Goal: Task Accomplishment & Management: Use online tool/utility

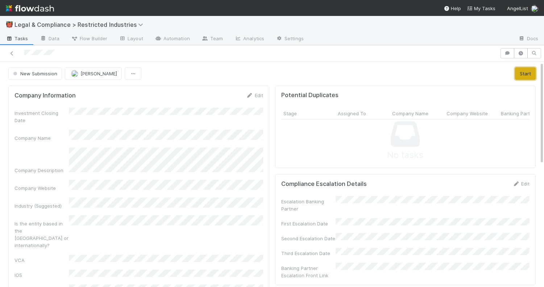
click at [525, 75] on button "Start" at bounding box center [525, 73] width 21 height 12
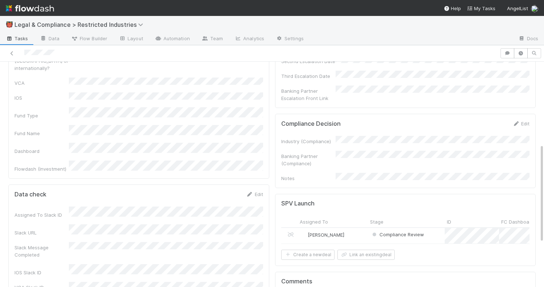
scroll to position [189, 0]
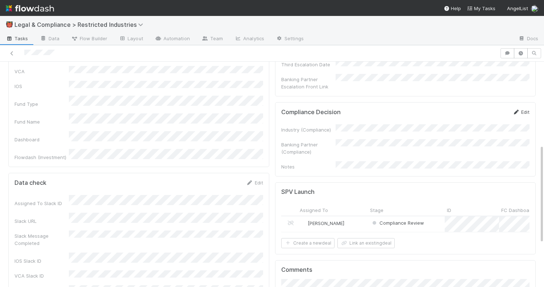
click at [521, 109] on link "Edit" at bounding box center [521, 112] width 17 height 6
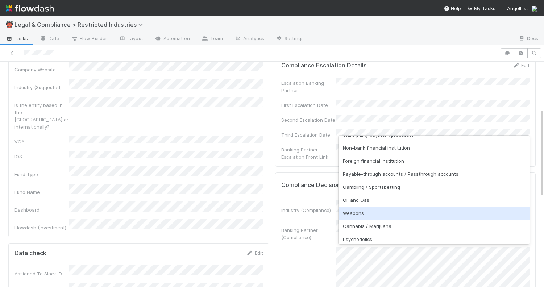
scroll to position [121, 0]
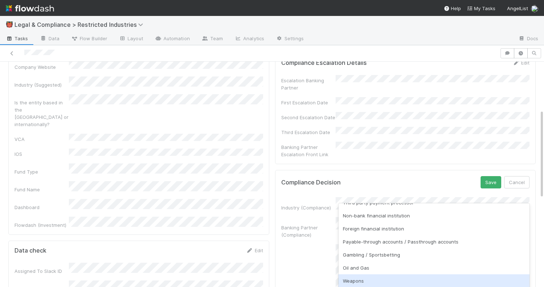
click at [371, 279] on div "Weapons" at bounding box center [434, 280] width 191 height 13
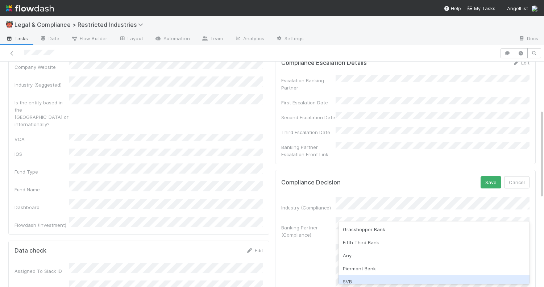
click at [372, 279] on div "SVB" at bounding box center [434, 281] width 191 height 13
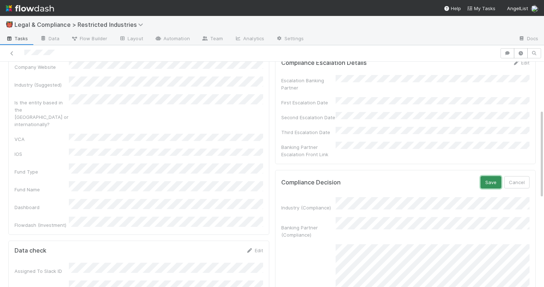
click at [488, 176] on button "Save" at bounding box center [491, 182] width 21 height 12
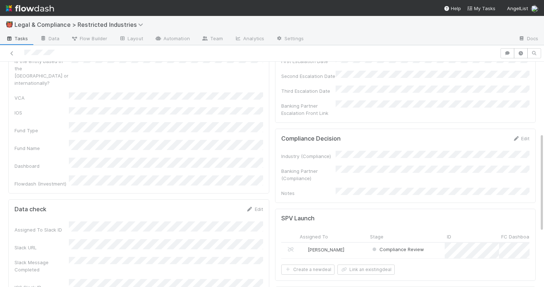
scroll to position [163, 0]
click at [526, 135] on link "Edit" at bounding box center [521, 138] width 17 height 6
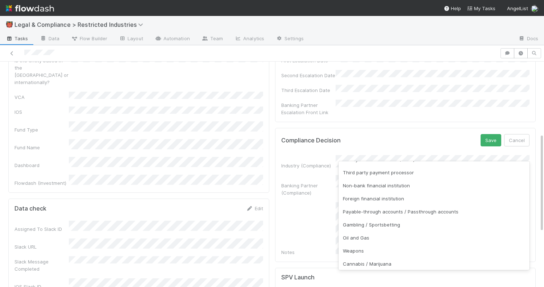
scroll to position [111, 0]
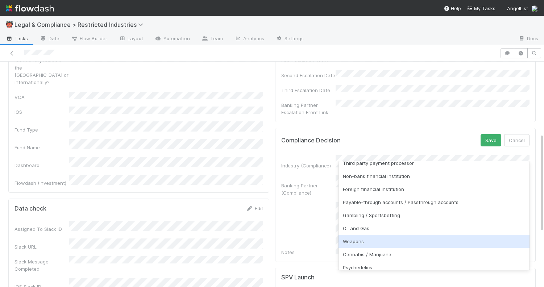
click at [376, 240] on div "Weapons" at bounding box center [434, 241] width 191 height 13
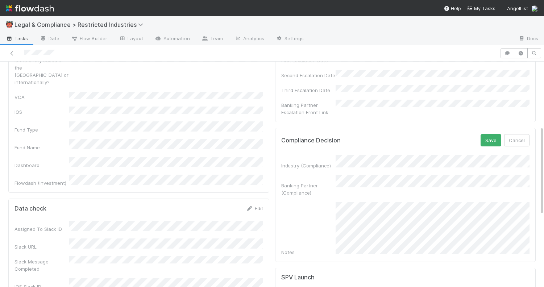
click at [420, 134] on div "Compliance Decision Save Cancel" at bounding box center [405, 140] width 249 height 12
click at [487, 134] on button "Save" at bounding box center [491, 140] width 21 height 12
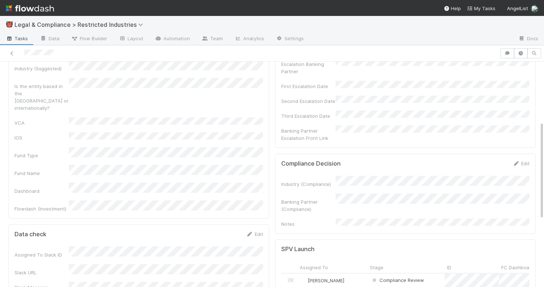
scroll to position [0, 0]
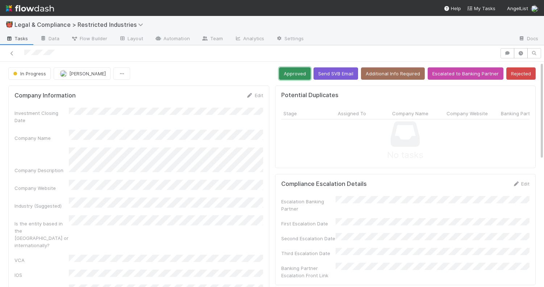
click at [296, 73] on button "Approved" at bounding box center [295, 73] width 32 height 12
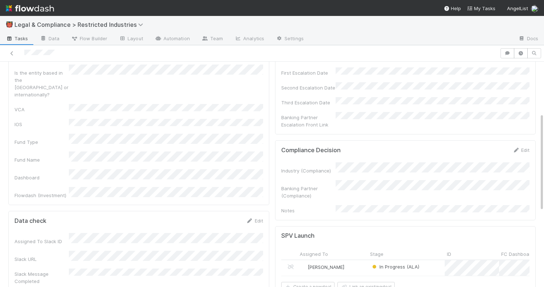
scroll to position [159, 0]
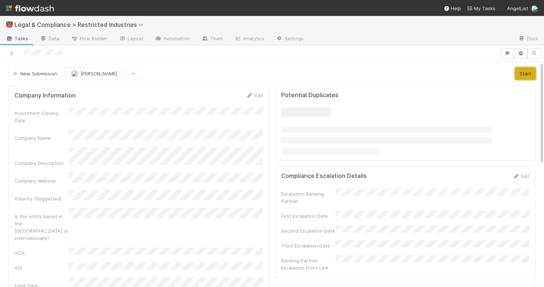
click at [529, 74] on button "Start" at bounding box center [525, 73] width 21 height 12
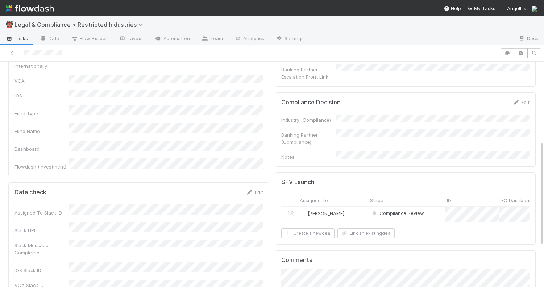
scroll to position [173, 0]
click at [530, 92] on div "Compliance Decision Edit Industry (Compliance) Banking Partner (Compliance) Not…" at bounding box center [405, 129] width 261 height 74
click at [528, 99] on link "Edit" at bounding box center [521, 102] width 17 height 6
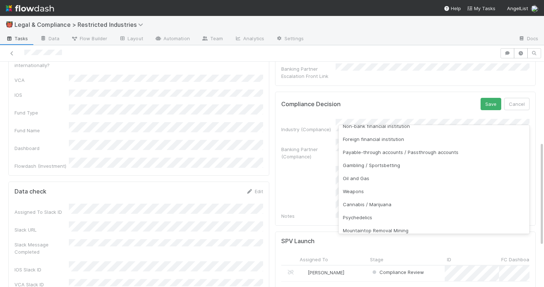
scroll to position [126, 0]
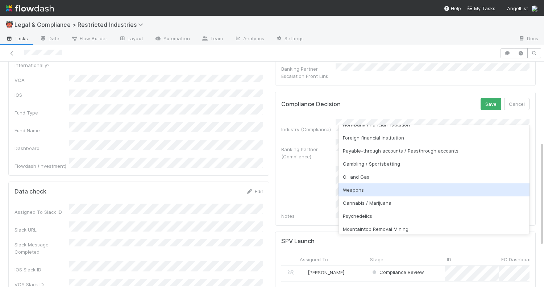
click at [405, 190] on div "Weapons" at bounding box center [434, 189] width 191 height 13
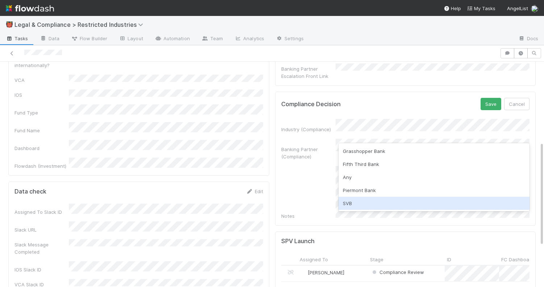
click at [400, 207] on div "SVB" at bounding box center [434, 203] width 191 height 13
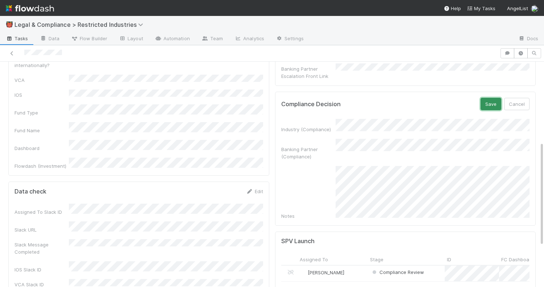
click at [490, 98] on button "Save" at bounding box center [491, 104] width 21 height 12
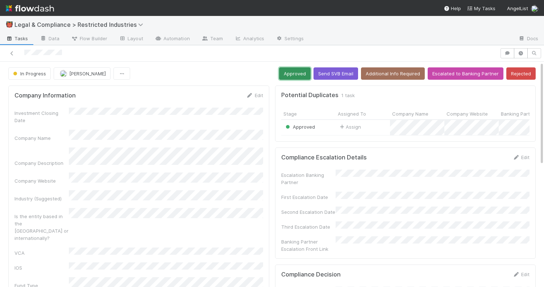
click at [301, 76] on button "Approved" at bounding box center [295, 73] width 32 height 12
